Goal: Navigation & Orientation: Find specific page/section

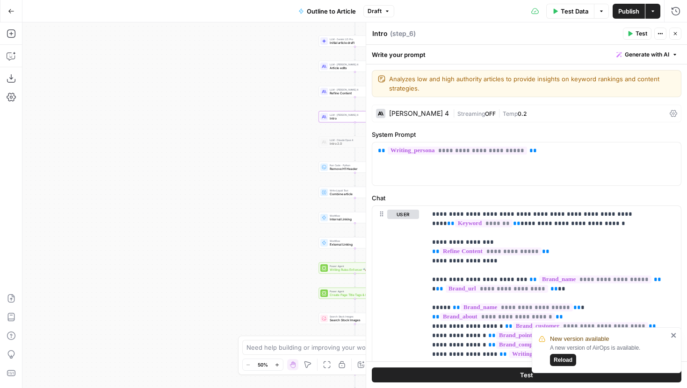
scroll to position [216, 0]
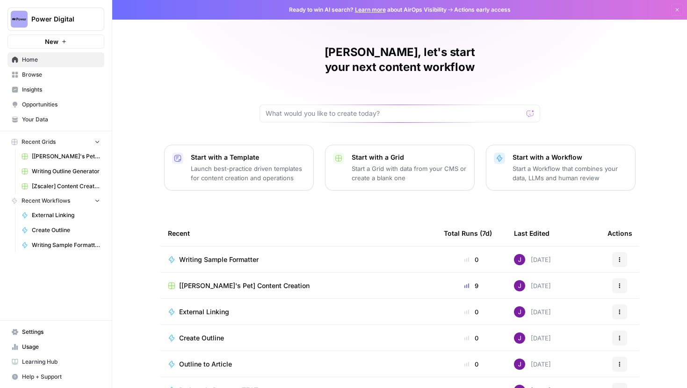
click at [77, 11] on button "Power Digital" at bounding box center [55, 18] width 97 height 23
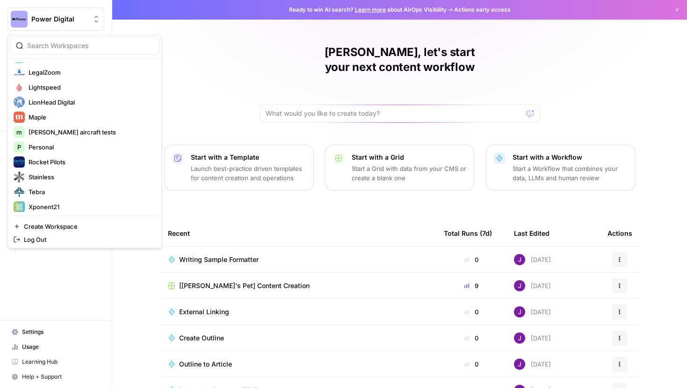
scroll to position [254, 0]
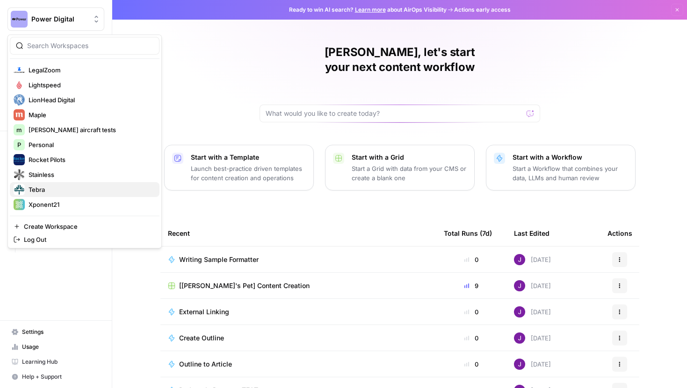
click at [48, 194] on span "Tebra" at bounding box center [90, 189] width 123 height 9
